Goal: Task Accomplishment & Management: Complete application form

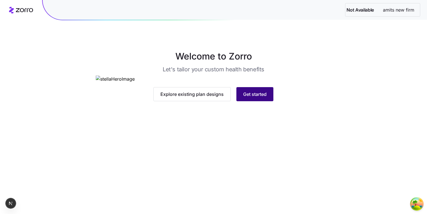
click at [252, 98] on span "Get started" at bounding box center [254, 94] width 23 height 7
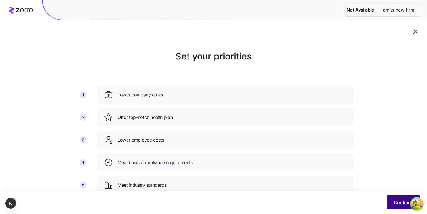
click at [397, 201] on span "Continue" at bounding box center [404, 202] width 20 height 7
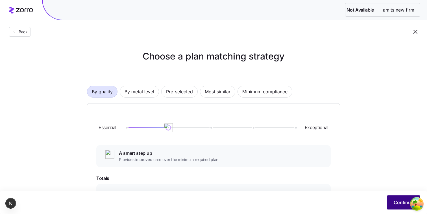
click at [390, 200] on button "Continue" at bounding box center [403, 203] width 33 height 14
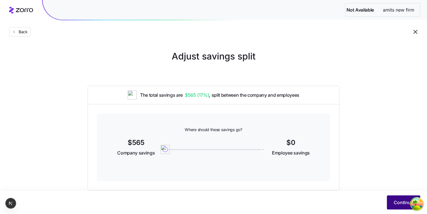
click at [397, 202] on span "Continue" at bounding box center [404, 202] width 20 height 7
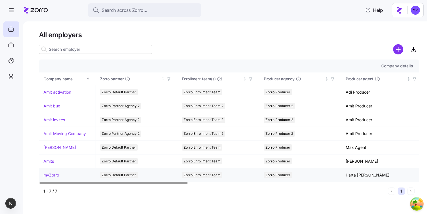
click at [50, 174] on link "myZorro" at bounding box center [51, 176] width 16 height 6
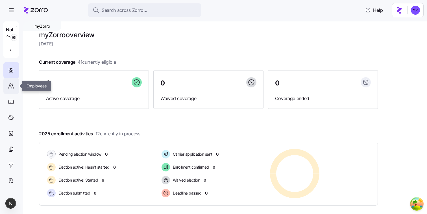
click at [16, 85] on div at bounding box center [11, 86] width 16 height 16
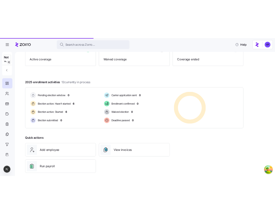
scroll to position [74, 0]
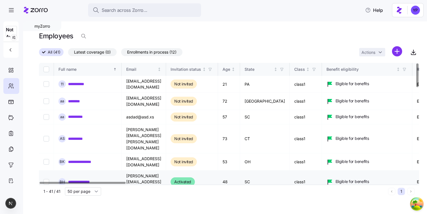
click at [91, 179] on link "**********" at bounding box center [85, 182] width 34 height 6
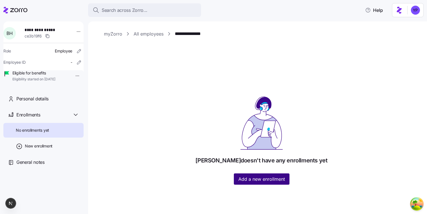
click at [254, 179] on span "Add a new enrollment" at bounding box center [261, 179] width 47 height 7
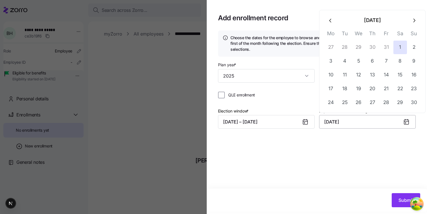
click at [338, 124] on input "November 1, 2025" at bounding box center [367, 122] width 97 height 14
click at [396, 61] on button "8" at bounding box center [400, 62] width 14 height 14
type input "November 8, 2025"
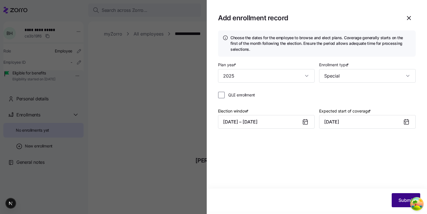
click at [395, 197] on button "Submit" at bounding box center [406, 200] width 29 height 14
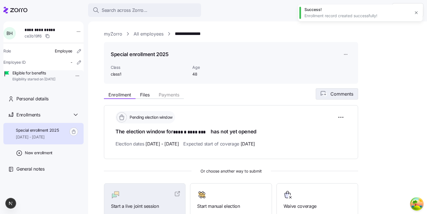
click at [335, 97] on span "Comments" at bounding box center [341, 94] width 23 height 7
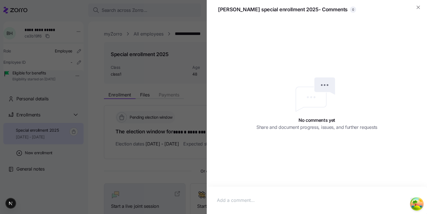
click at [269, 200] on p at bounding box center [317, 200] width 200 height 7
click at [416, 206] on ellipse "Open Tanstack query devtools" at bounding box center [417, 211] width 10 height 11
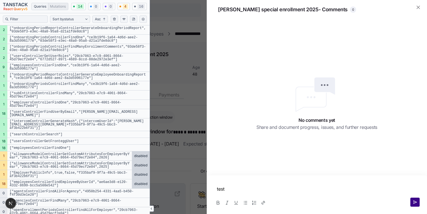
click at [416, 203] on icon "button" at bounding box center [415, 202] width 5 height 5
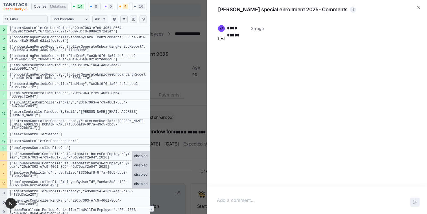
click at [150, 206] on button "Close tanstack query devtools" at bounding box center [152, 209] width 4 height 6
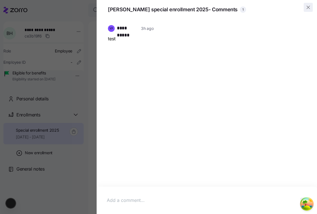
click at [309, 8] on icon "button" at bounding box center [308, 7] width 3 height 3
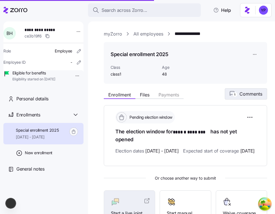
click at [260, 93] on span "Comments" at bounding box center [251, 94] width 23 height 7
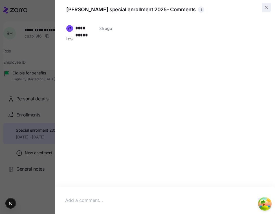
click at [262, 6] on span "button" at bounding box center [266, 7] width 8 height 8
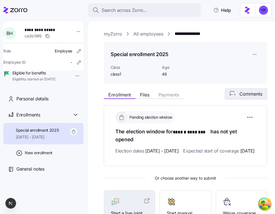
click at [258, 93] on span "Comments" at bounding box center [251, 94] width 23 height 7
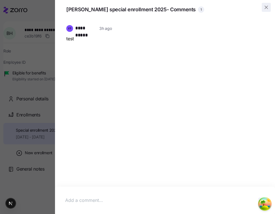
click at [263, 10] on span "button" at bounding box center [266, 7] width 8 height 8
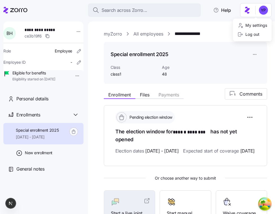
click at [261, 10] on html "**********" at bounding box center [137, 105] width 275 height 211
click at [250, 31] on div "Log out" at bounding box center [249, 34] width 22 height 6
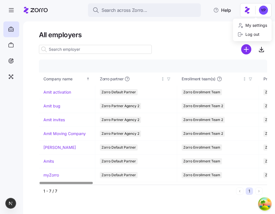
click at [263, 12] on html "Search across Zorro... Help All employers Company details Benefit status Compan…" at bounding box center [137, 105] width 275 height 211
click at [199, 43] on html "Search across Zorro... Help All employers Company details Benefit status Compan…" at bounding box center [137, 105] width 275 height 211
click at [53, 175] on link "myZorro" at bounding box center [51, 176] width 16 height 6
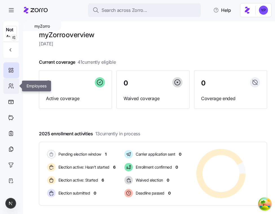
click at [10, 83] on icon at bounding box center [11, 86] width 6 height 7
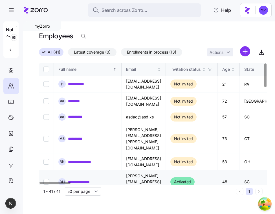
click at [90, 179] on link "**********" at bounding box center [85, 182] width 34 height 6
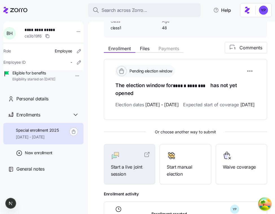
scroll to position [53, 0]
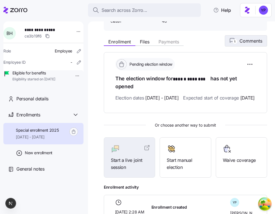
click at [243, 45] on button "1 Comments" at bounding box center [246, 40] width 42 height 11
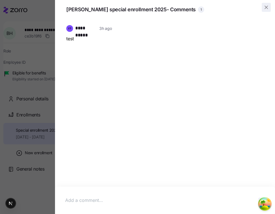
click at [269, 10] on span "button" at bounding box center [266, 7] width 8 height 8
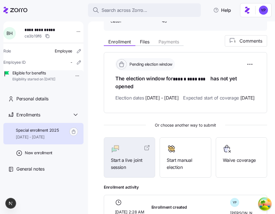
click at [264, 11] on html "**********" at bounding box center [137, 105] width 275 height 211
click at [190, 30] on html "**********" at bounding box center [137, 105] width 275 height 211
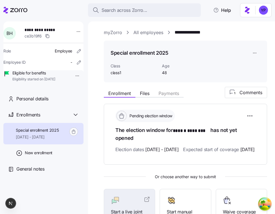
scroll to position [0, 0]
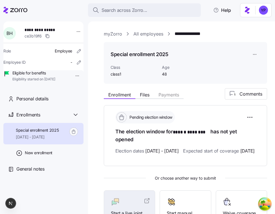
click at [200, 94] on div "Enrollment Files Payments 1 Comments" at bounding box center [186, 93] width 164 height 11
click at [273, 142] on div "**********" at bounding box center [181, 117] width 187 height 193
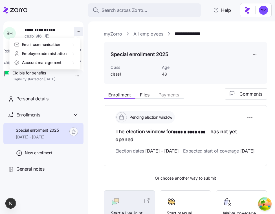
click at [73, 31] on html "**********" at bounding box center [137, 105] width 275 height 211
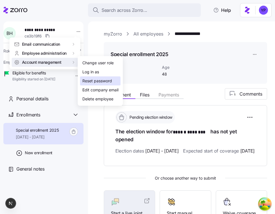
click at [98, 82] on div "Reset password" at bounding box center [97, 81] width 30 height 6
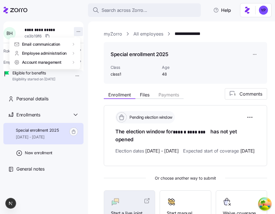
click at [72, 31] on html "**********" at bounding box center [137, 105] width 275 height 211
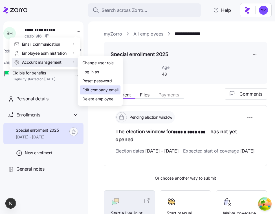
click at [97, 89] on div "Edit company email" at bounding box center [100, 90] width 36 height 6
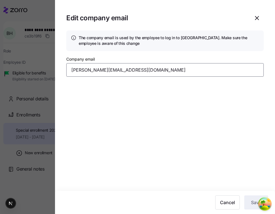
drag, startPoint x: 130, startPoint y: 67, endPoint x: 52, endPoint y: 62, distance: 78.4
click at [52, 211] on div "Edit company email The company email is used by the employee to log in to Zorro…" at bounding box center [137, 211] width 275 height 0
click at [27, 116] on div at bounding box center [137, 107] width 275 height 214
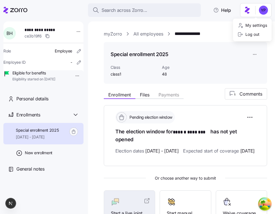
click at [254, 10] on html "**********" at bounding box center [137, 105] width 275 height 211
click at [253, 34] on div "Log out" at bounding box center [249, 34] width 22 height 6
